Goal: Information Seeking & Learning: Learn about a topic

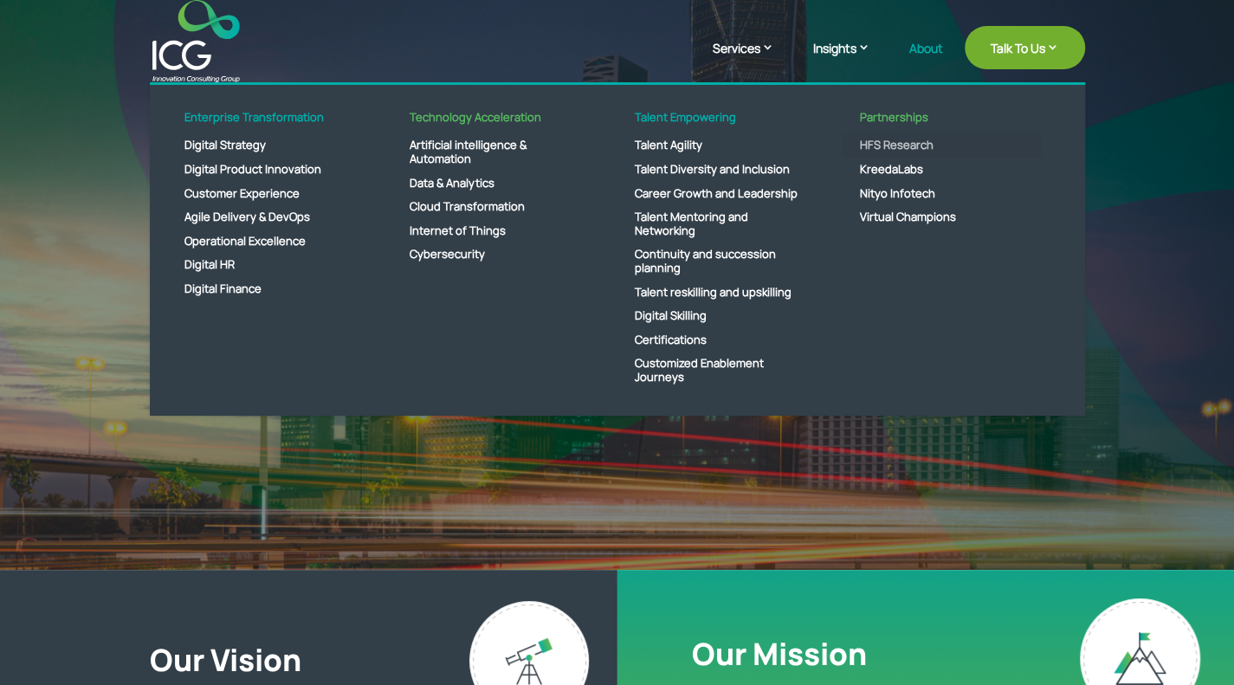
click at [918, 145] on link "HFS Research" at bounding box center [941, 145] width 199 height 24
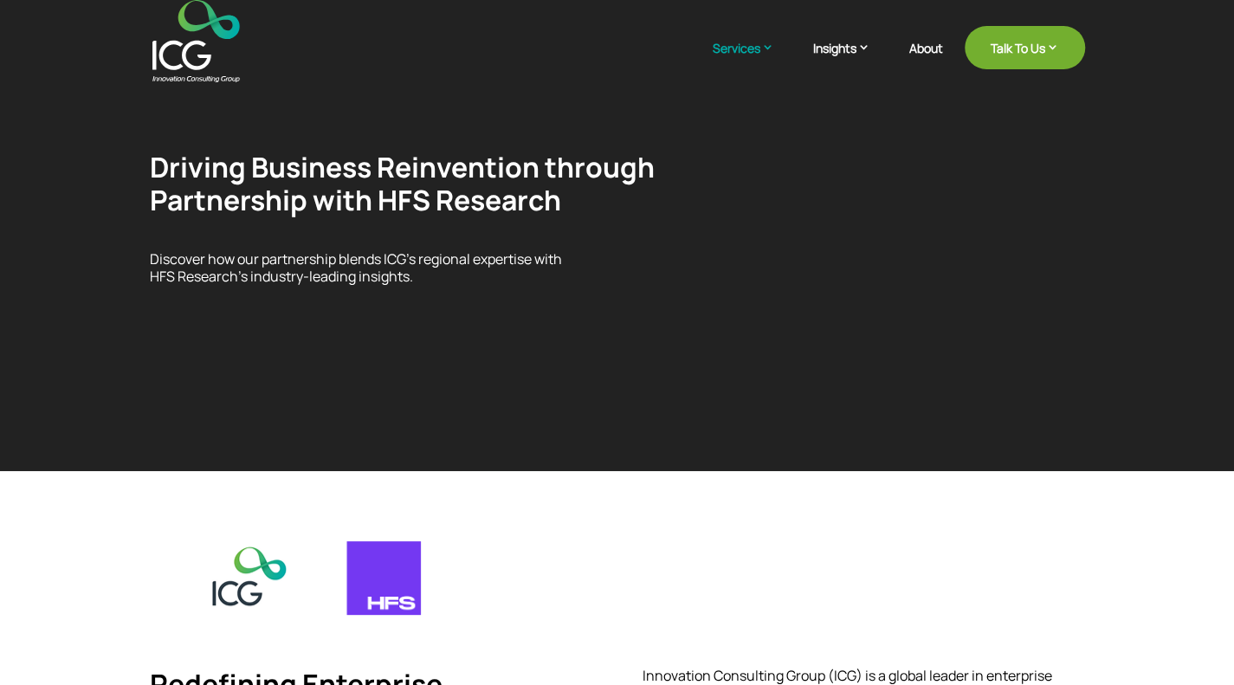
click at [397, 184] on span "Partnership with HFS Research" at bounding box center [355, 200] width 411 height 38
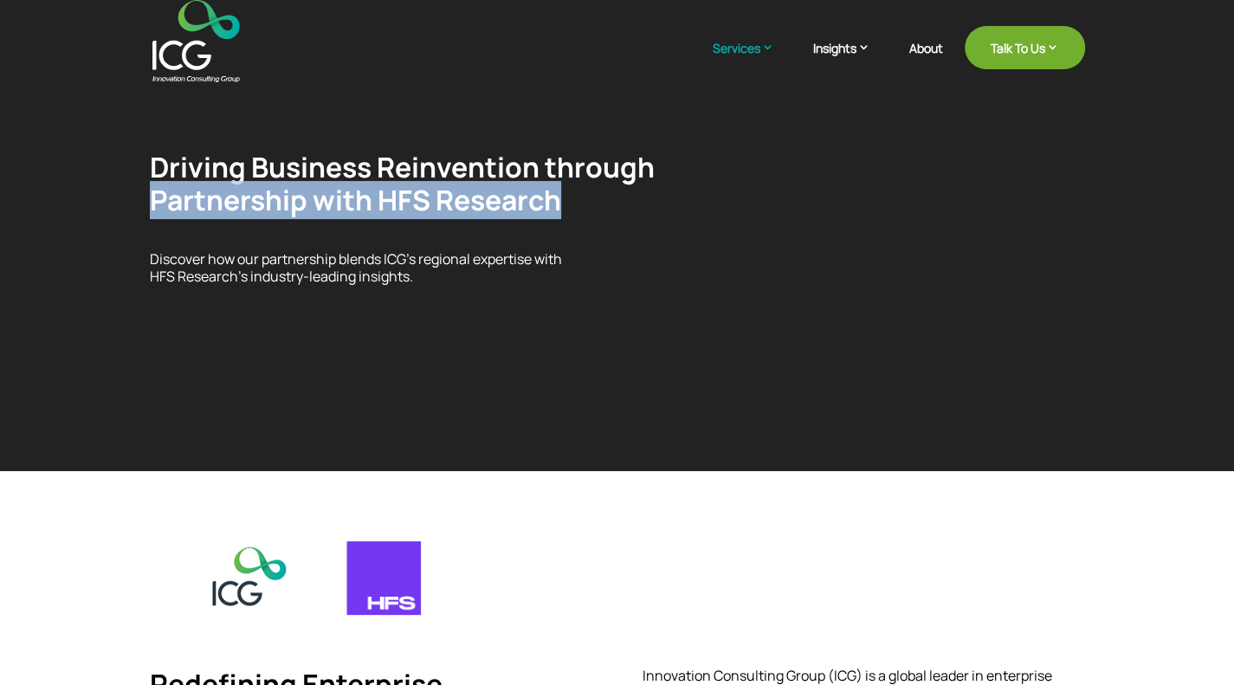
click at [397, 184] on span "Partnership with HFS Research" at bounding box center [355, 200] width 411 height 38
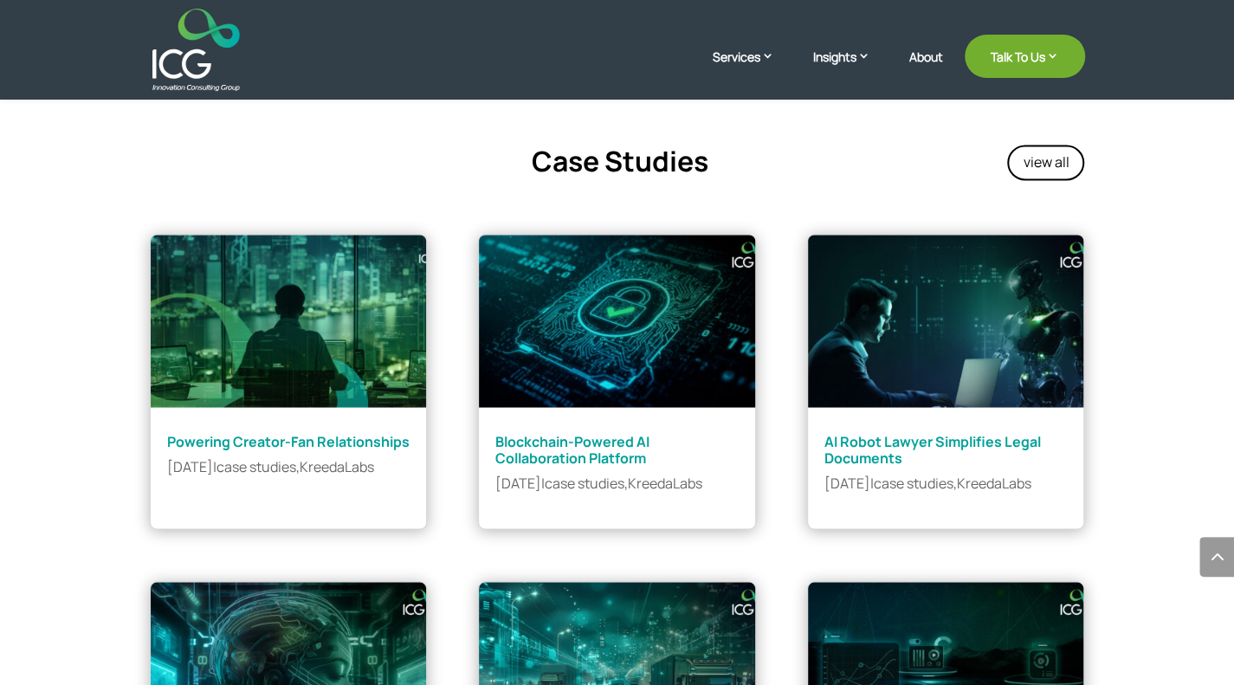
scroll to position [1322, 0]
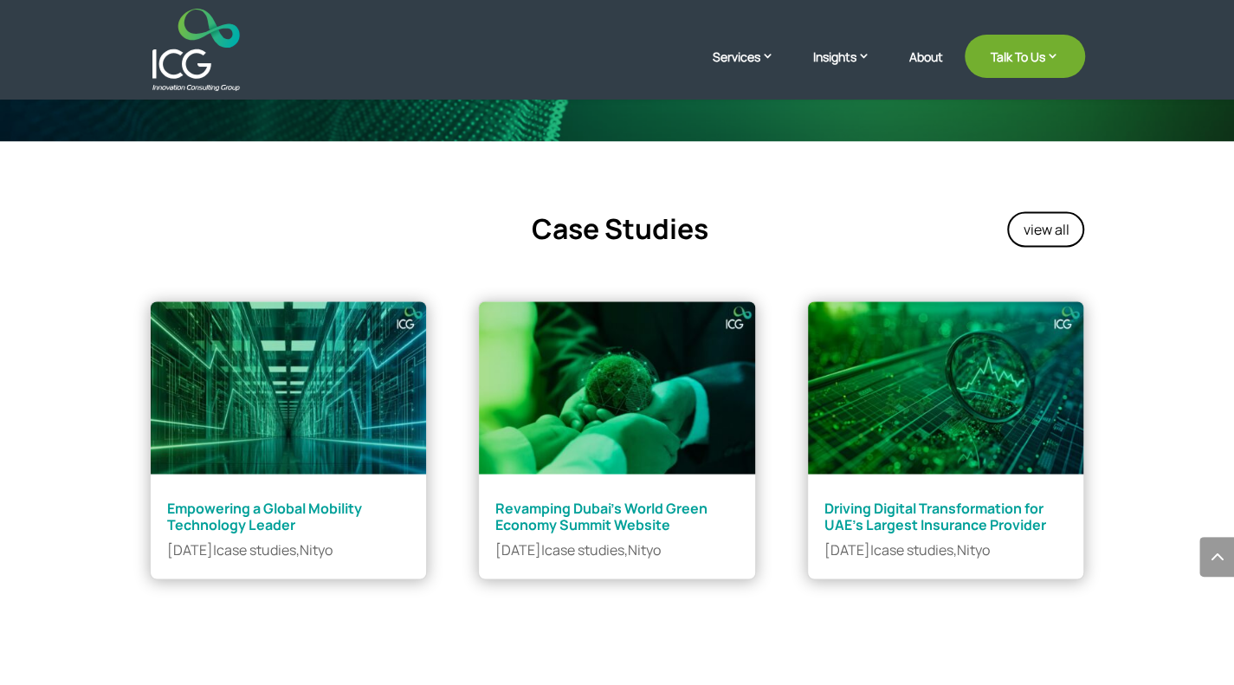
scroll to position [1619, 0]
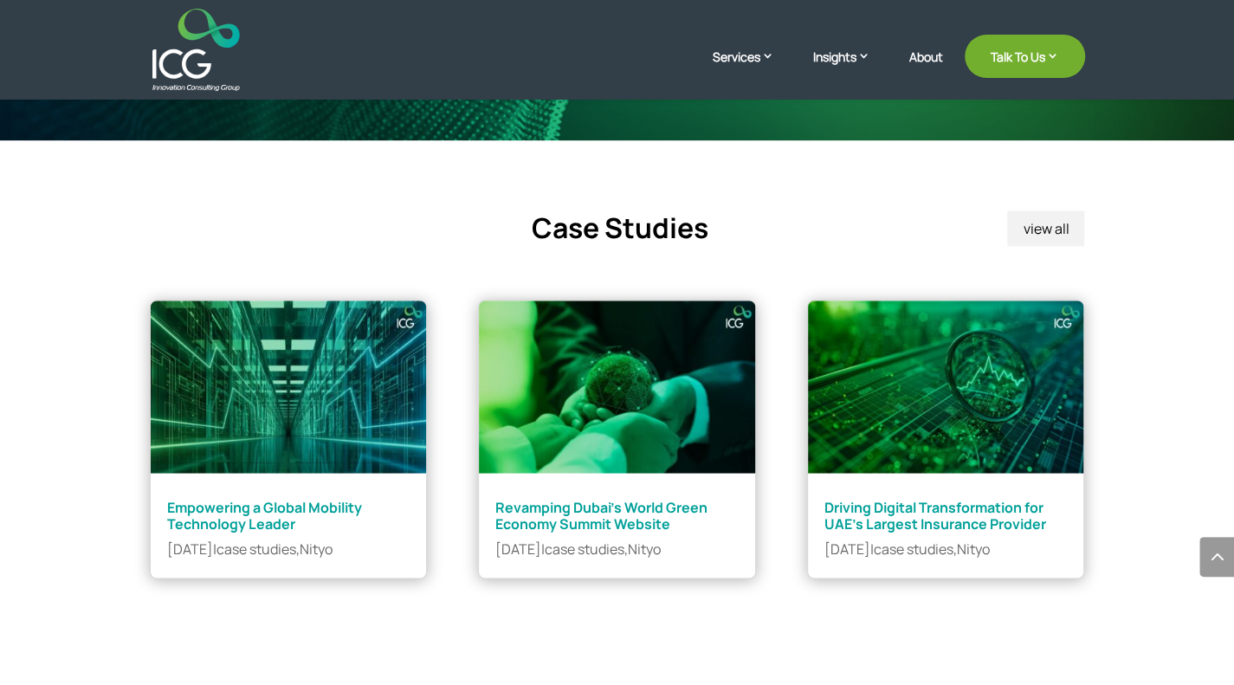
click at [1078, 231] on link "view all" at bounding box center [1045, 227] width 77 height 35
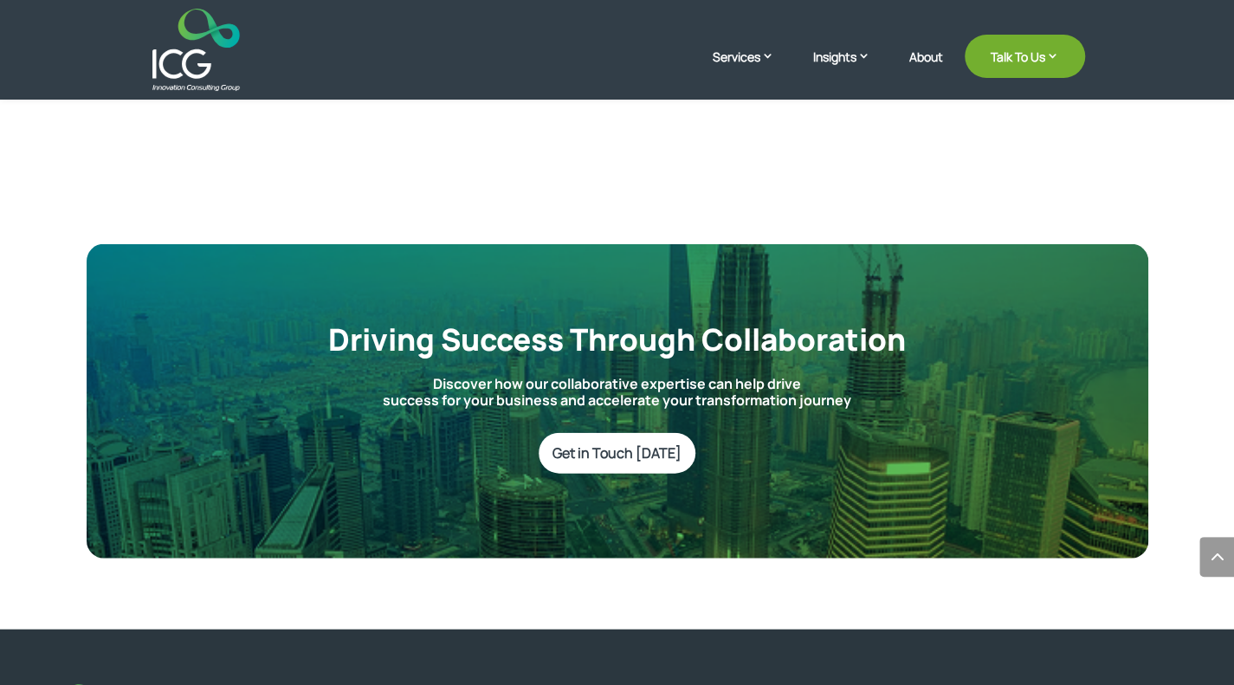
scroll to position [2294, 0]
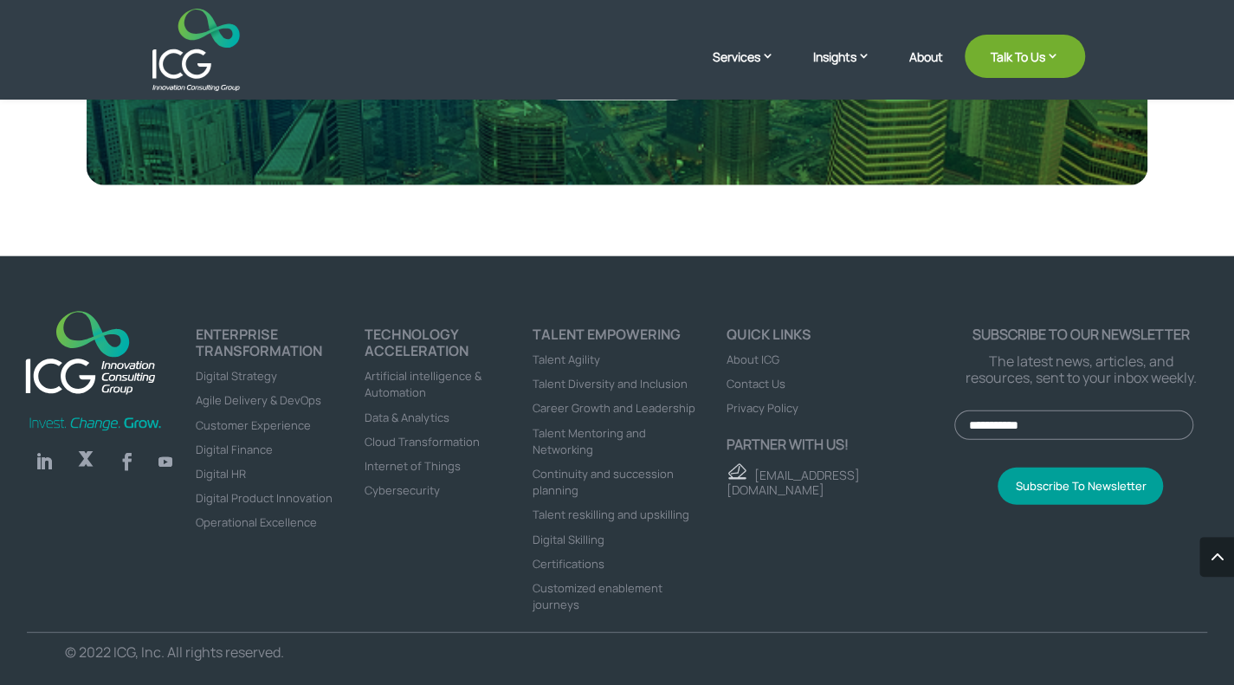
click at [39, 456] on link "Follow" at bounding box center [44, 461] width 35 height 35
